Goal: Find specific page/section: Find specific page/section

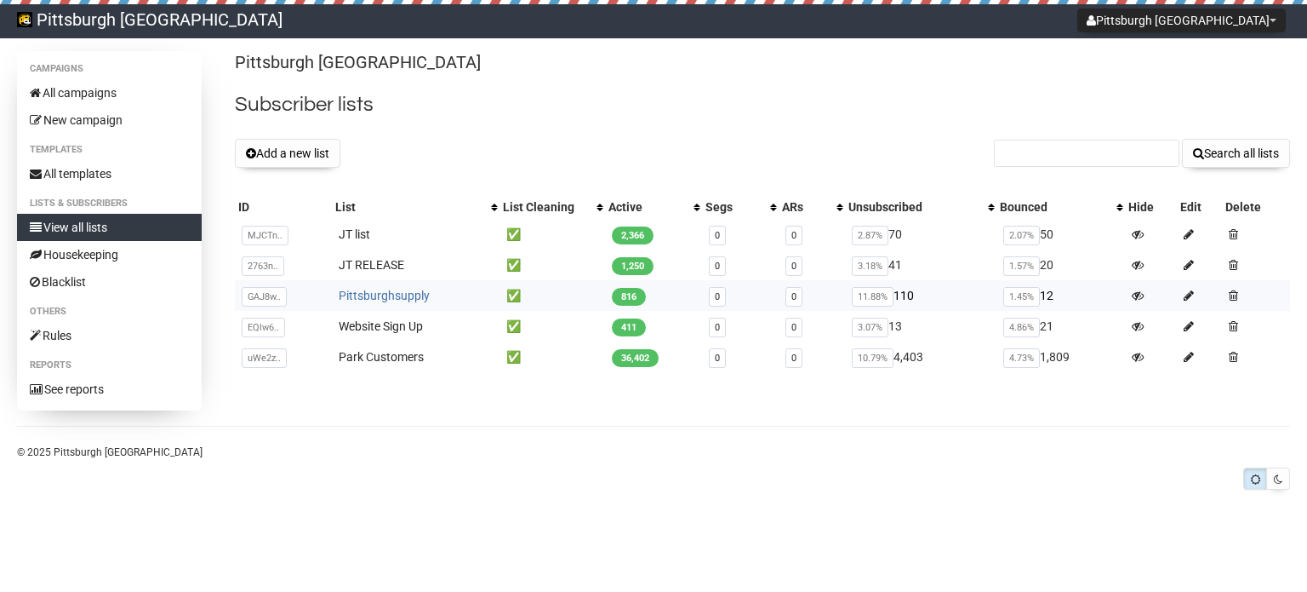
click at [381, 290] on link "Pittsburghsupply" at bounding box center [384, 296] width 91 height 14
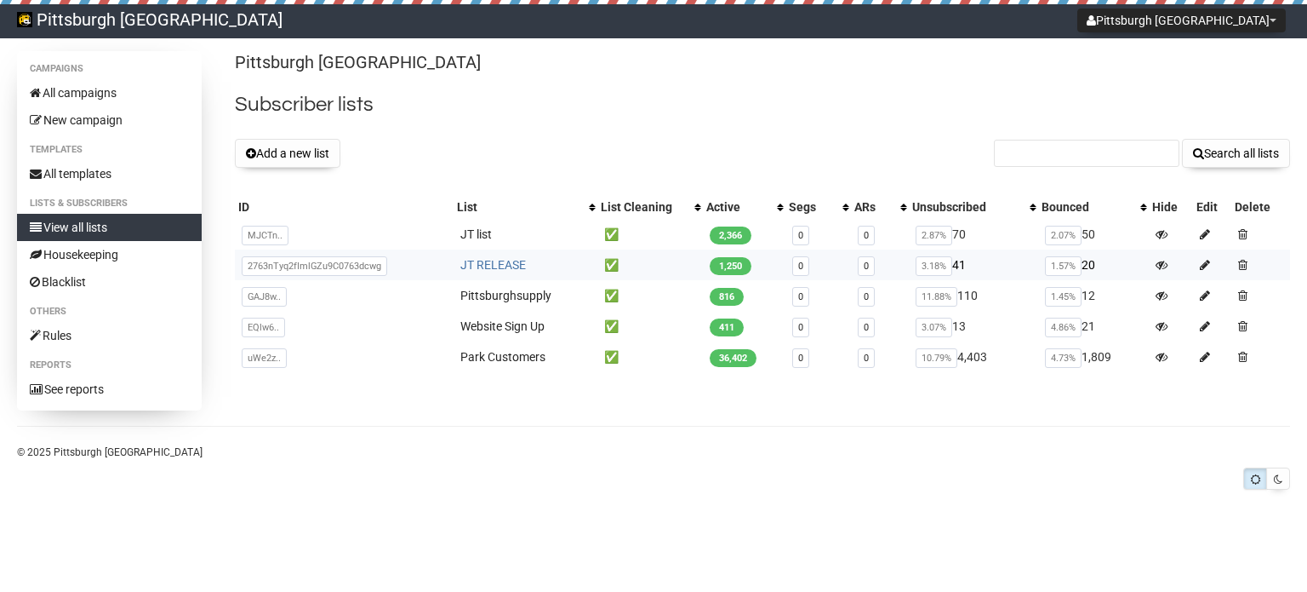
click at [506, 264] on link "JT RELEASE" at bounding box center [494, 265] width 66 height 14
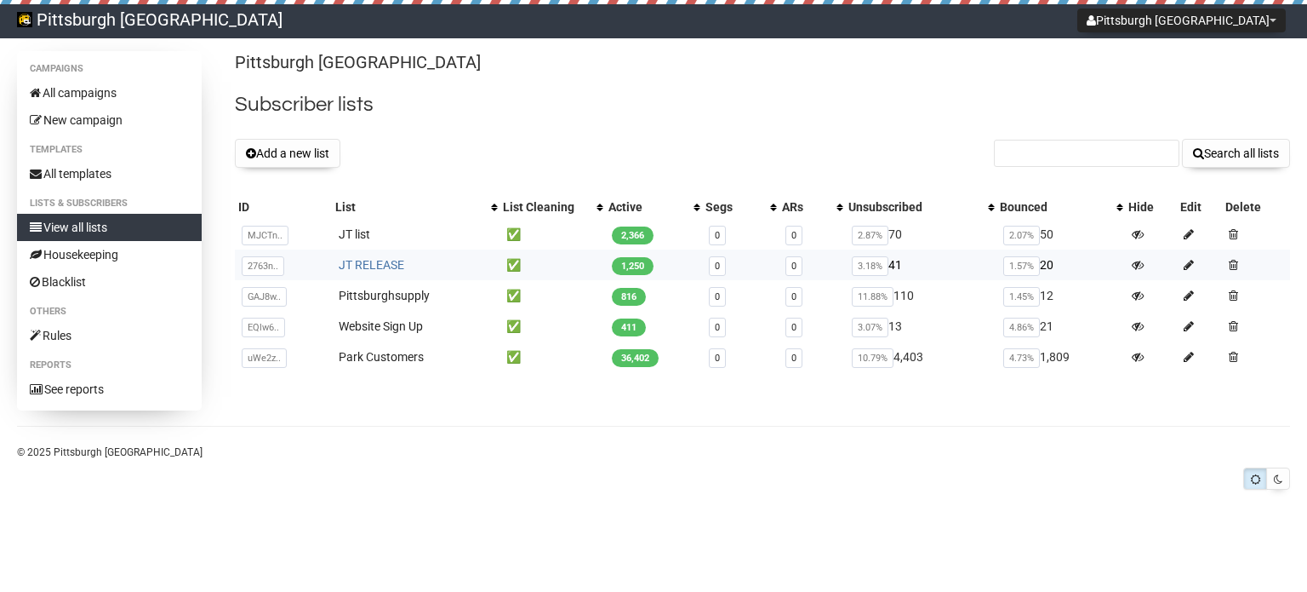
click at [378, 266] on link "JT RELEASE" at bounding box center [372, 265] width 66 height 14
click at [344, 232] on link "JT list" at bounding box center [354, 234] width 31 height 14
